Goal: Task Accomplishment & Management: Complete application form

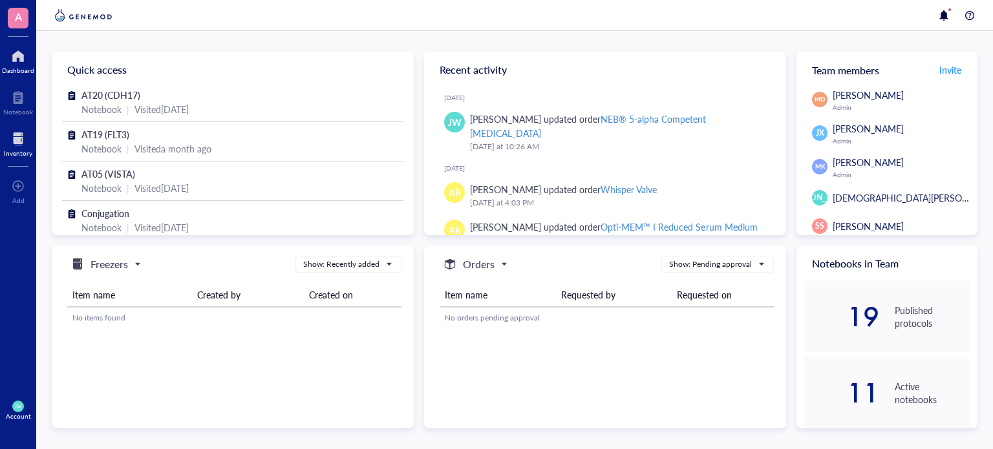
click at [17, 131] on div at bounding box center [18, 139] width 28 height 21
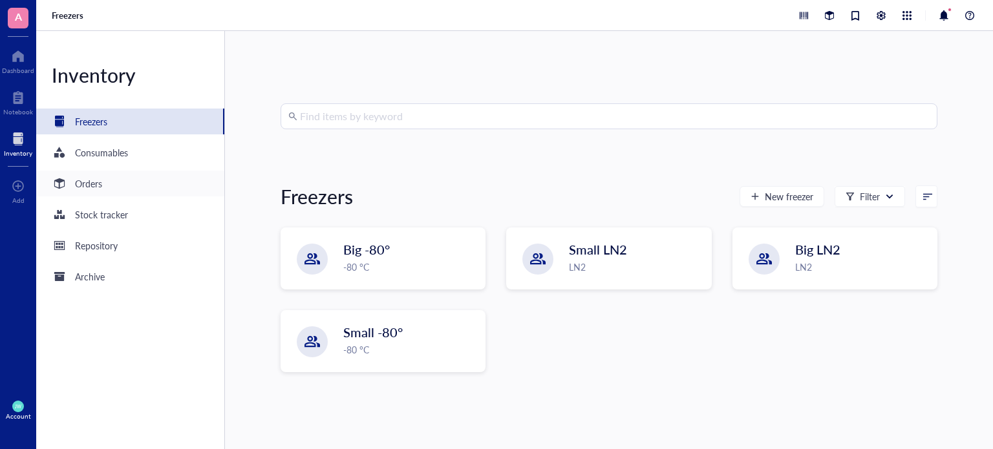
click at [127, 188] on div "Orders" at bounding box center [130, 184] width 188 height 26
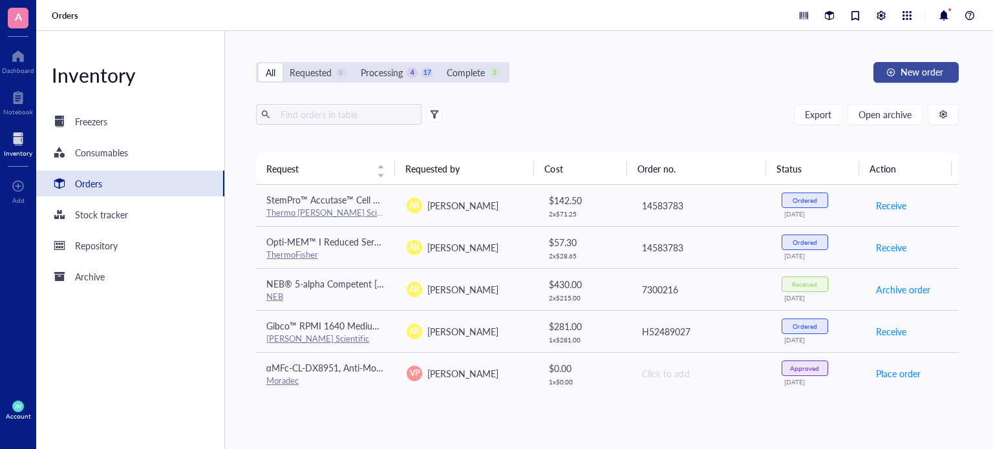
click at [883, 72] on button "New order" at bounding box center [916, 72] width 85 height 21
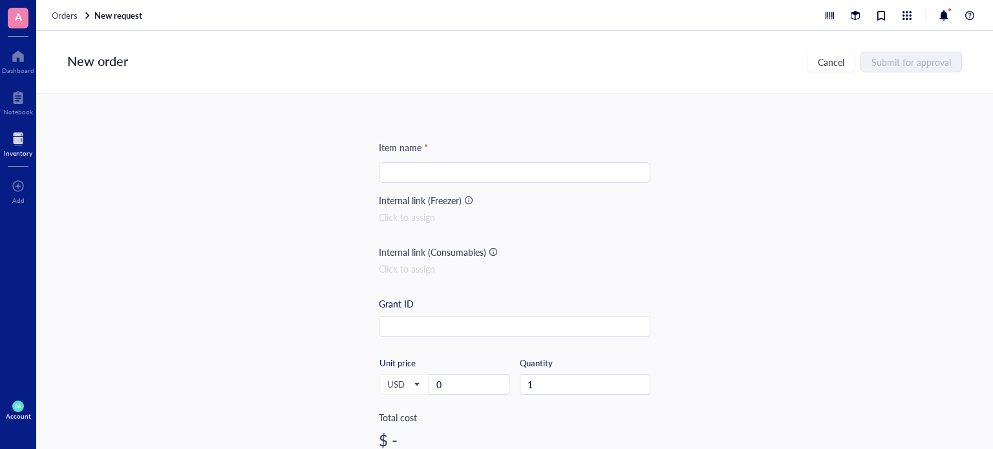
click at [515, 175] on input "search" at bounding box center [515, 172] width 256 height 19
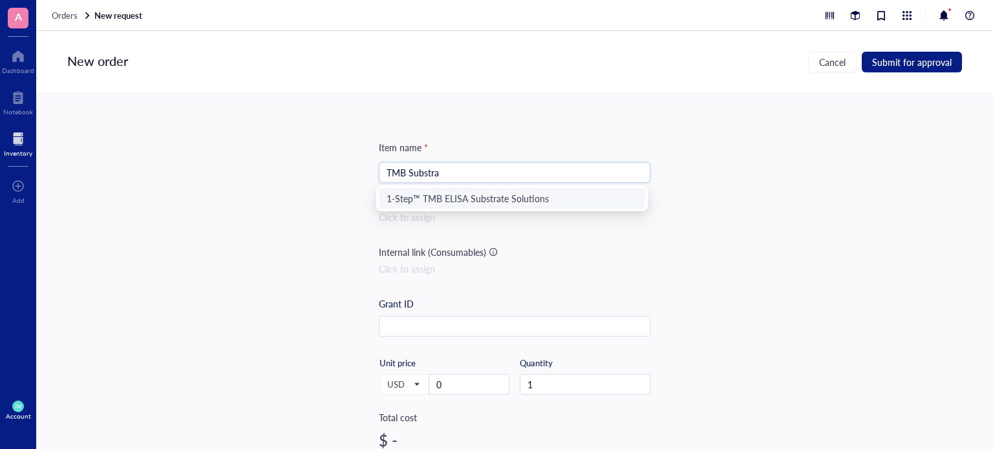
click at [497, 194] on div "1-Step™ TMB ELISA Substrate Solutions" at bounding box center [512, 198] width 251 height 14
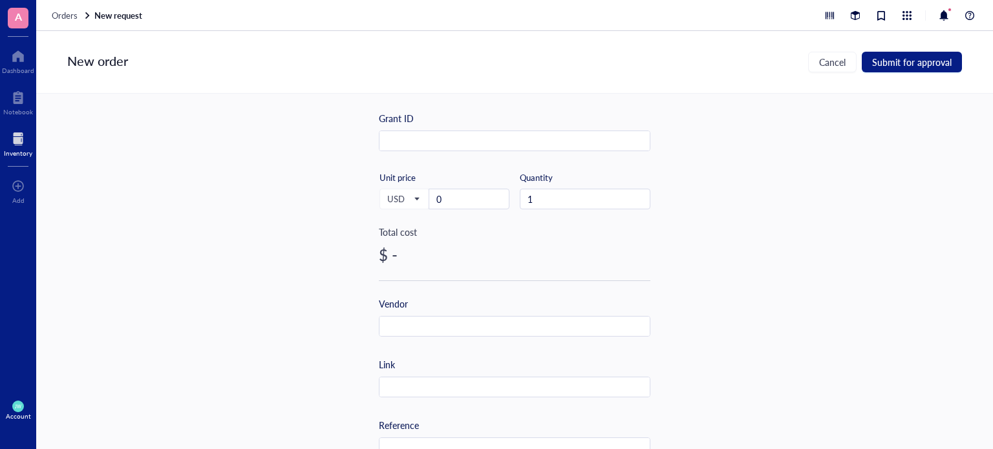
scroll to position [186, 0]
type input "1-Step™ TMB ELISA Substrate Solutions"
click at [407, 388] on input "text" at bounding box center [515, 387] width 270 height 21
paste input "[URL][DOMAIN_NAME]"
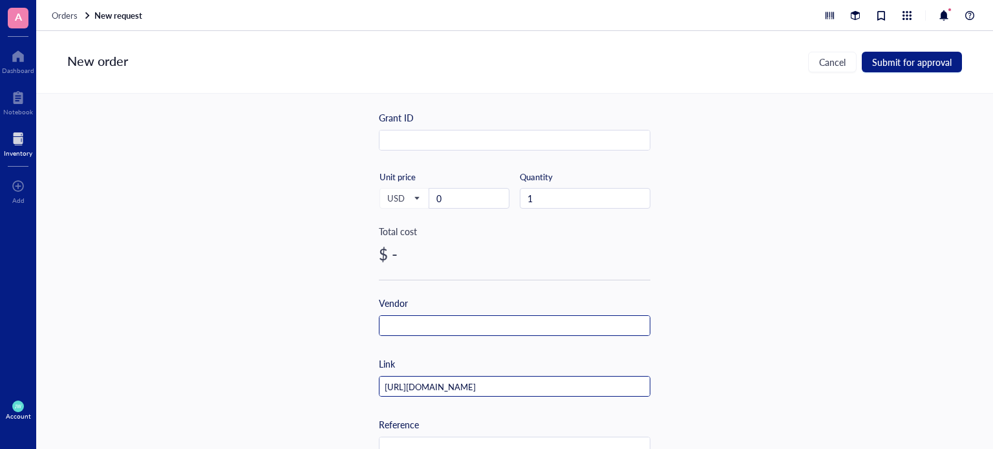
type input "[URL][DOMAIN_NAME]"
click at [414, 319] on input "text" at bounding box center [515, 326] width 270 height 21
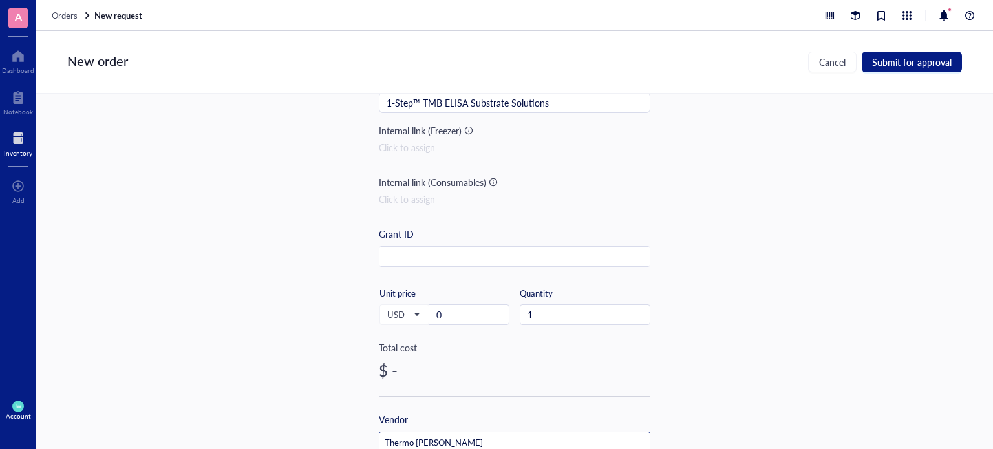
scroll to position [69, 0]
type input "Thermo [PERSON_NAME]"
drag, startPoint x: 461, startPoint y: 318, endPoint x: 269, endPoint y: 274, distance: 197.0
click at [276, 274] on div "Item name * 1-Step™ TMB ELISA Substrate Solutions Internal link (Freezer) Click…" at bounding box center [514, 272] width 957 height 356
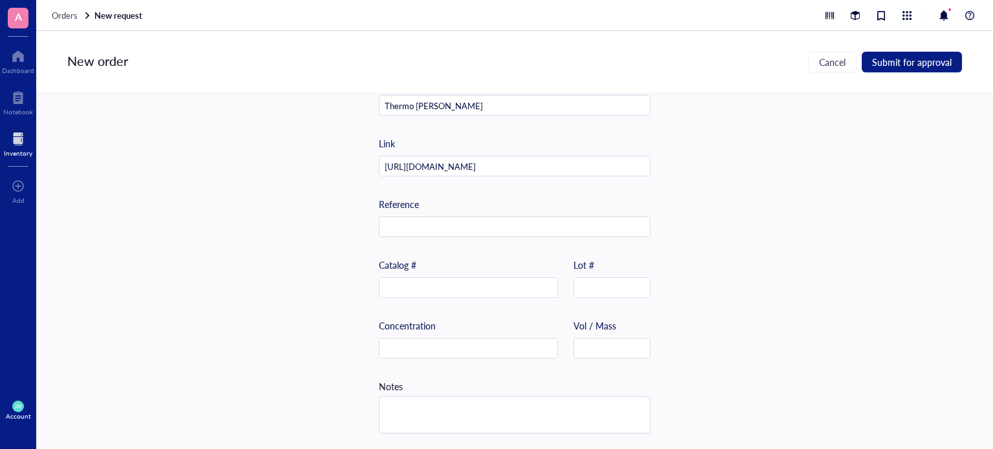
scroll to position [411, 0]
type input "204"
click at [504, 296] on div "Catalog # Lot #" at bounding box center [515, 288] width 272 height 61
click at [504, 280] on input "text" at bounding box center [469, 288] width 178 height 21
paste input "34028"
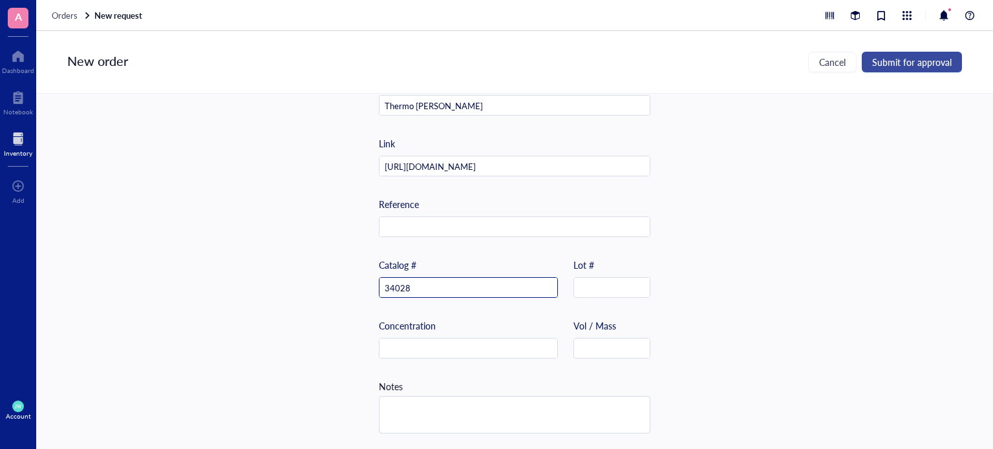
type input "34028"
click at [917, 53] on button "Submit for approval" at bounding box center [912, 62] width 100 height 21
